Goal: Find specific page/section: Find specific page/section

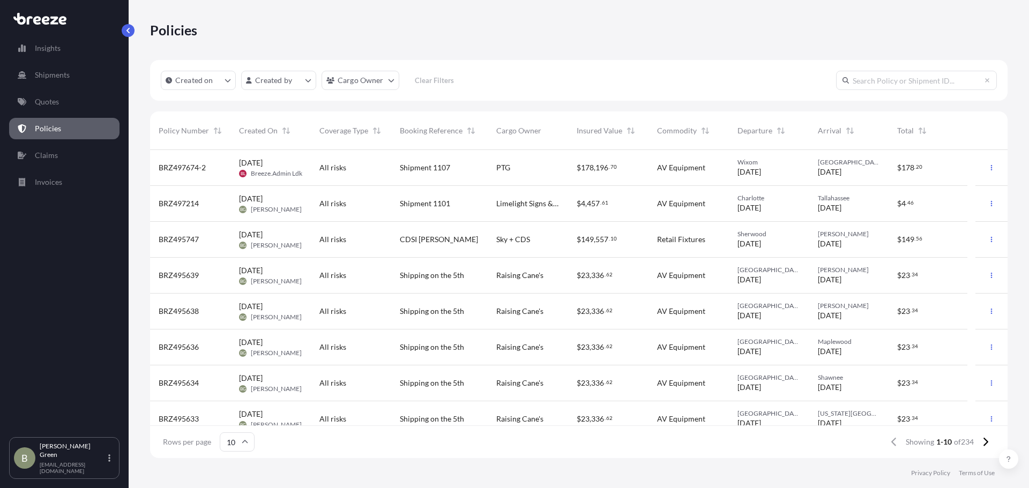
scroll to position [306, 850]
click at [530, 68] on div "Created on Created by Cargo Owner Clear Filters" at bounding box center [579, 80] width 858 height 41
drag, startPoint x: 157, startPoint y: 168, endPoint x: 207, endPoint y: 170, distance: 49.9
click at [207, 170] on div "BRZ497674-2" at bounding box center [190, 168] width 80 height 36
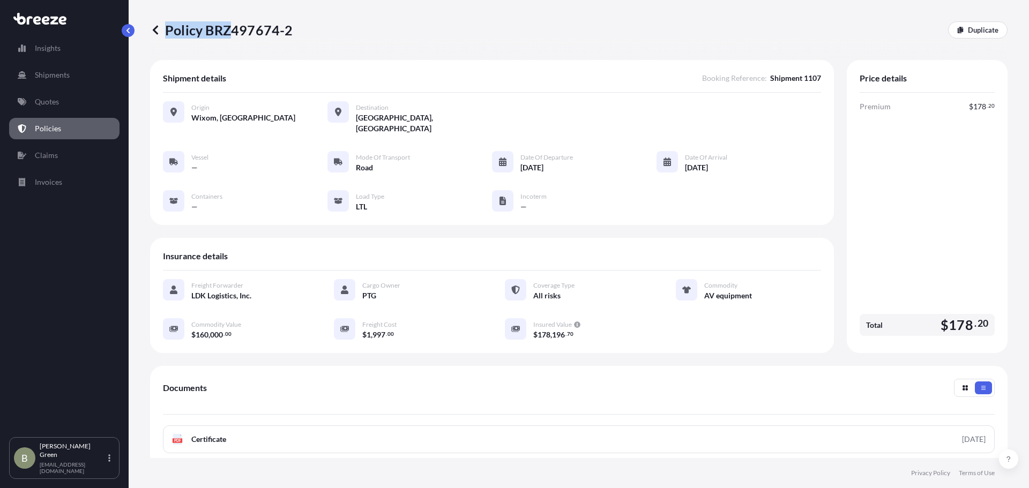
drag, startPoint x: 295, startPoint y: 29, endPoint x: 230, endPoint y: 31, distance: 65.4
click at [230, 31] on div "Policy BRZ497674-2 Duplicate" at bounding box center [579, 29] width 858 height 17
click at [308, 29] on div "Policy BRZ497674-2 Duplicate" at bounding box center [579, 29] width 858 height 17
drag, startPoint x: 296, startPoint y: 28, endPoint x: 258, endPoint y: 32, distance: 37.7
click at [258, 32] on div "Policy BRZ497674-2 Duplicate" at bounding box center [579, 29] width 858 height 17
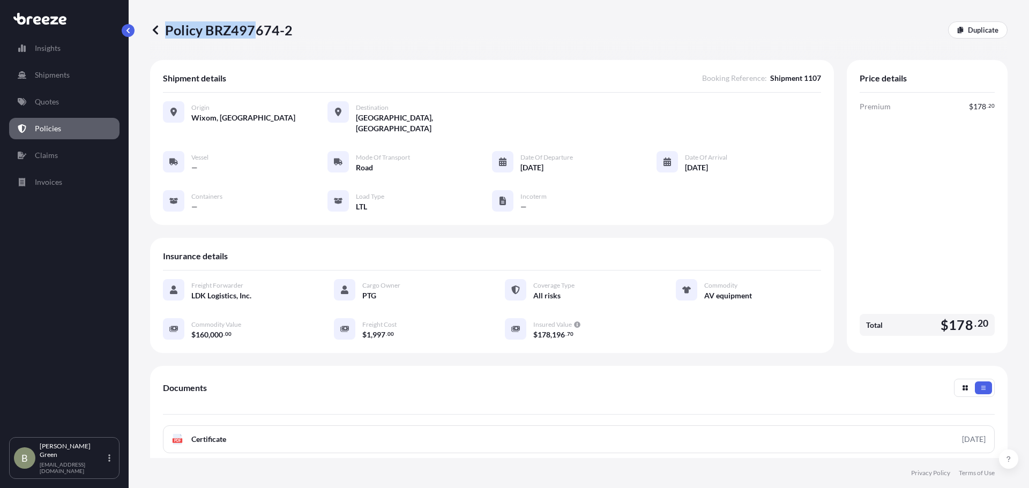
click at [240, 44] on div "Policy BRZ497674-2 Duplicate" at bounding box center [579, 30] width 858 height 60
drag, startPoint x: 204, startPoint y: 28, endPoint x: 304, endPoint y: 32, distance: 100.3
click at [304, 32] on div "Policy BRZ497674-2 Duplicate" at bounding box center [579, 29] width 858 height 17
drag, startPoint x: 207, startPoint y: 28, endPoint x: 292, endPoint y: 31, distance: 84.2
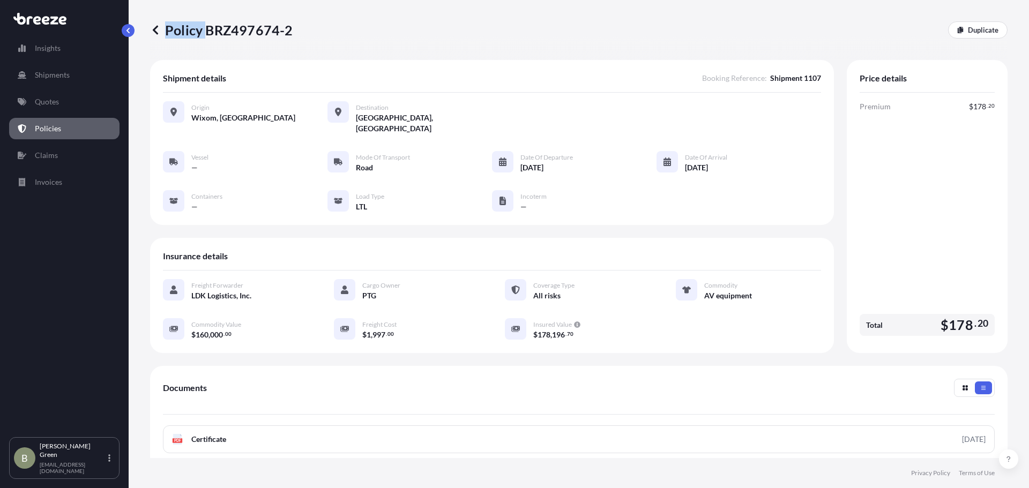
click at [292, 31] on div "Policy BRZ497674-2 Duplicate" at bounding box center [579, 29] width 858 height 17
copy p "Policy"
click at [243, 36] on p "Policy BRZ497674-2" at bounding box center [221, 29] width 143 height 17
drag, startPoint x: 207, startPoint y: 28, endPoint x: 288, endPoint y: 31, distance: 81.0
click at [288, 31] on p "Policy BRZ497674-2" at bounding box center [221, 29] width 143 height 17
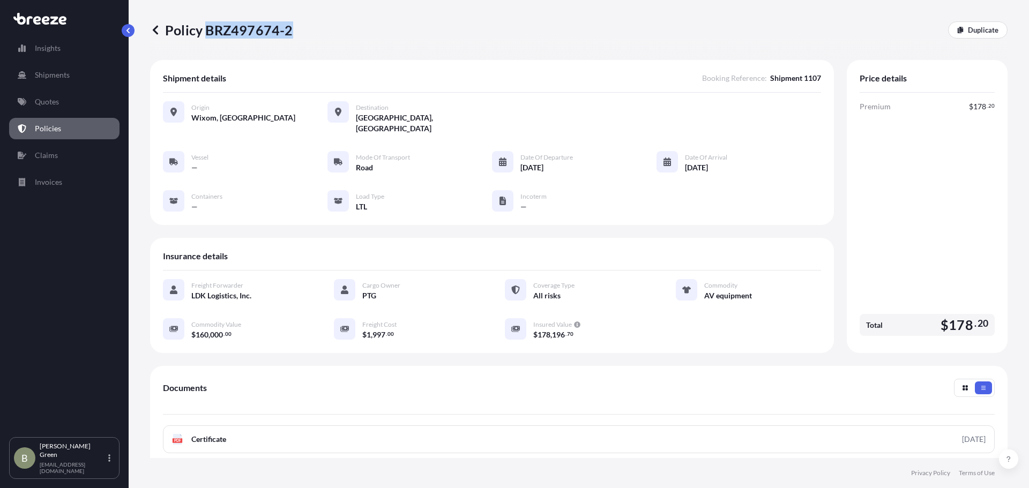
copy p "BRZ497674-2"
click at [58, 128] on p "Policies" at bounding box center [48, 128] width 26 height 11
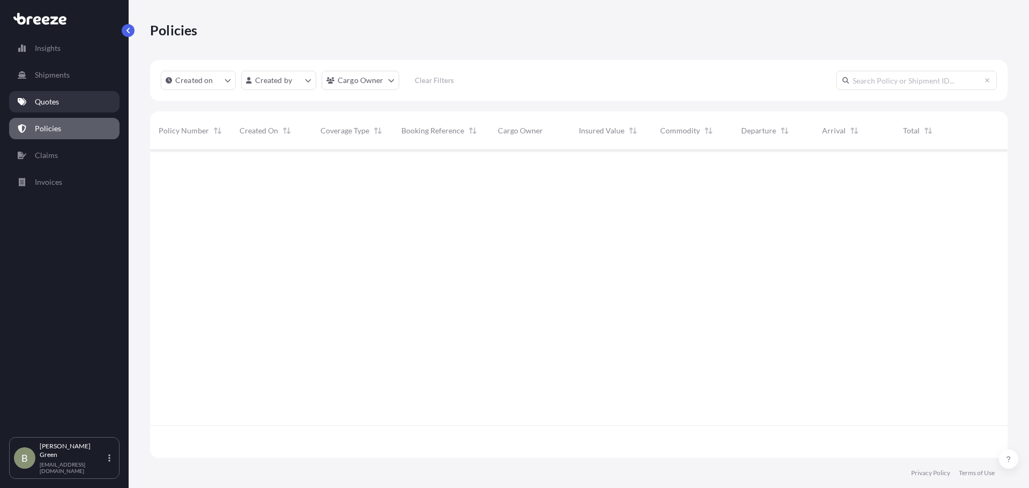
scroll to position [306, 850]
